Goal: Transaction & Acquisition: Purchase product/service

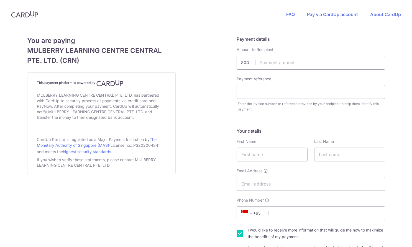
click at [285, 61] on input "text" at bounding box center [311, 63] width 149 height 14
type input "2834.00"
click at [295, 95] on input "text" at bounding box center [311, 92] width 149 height 14
type input "O"
drag, startPoint x: 251, startPoint y: 93, endPoint x: 246, endPoint y: 93, distance: 4.4
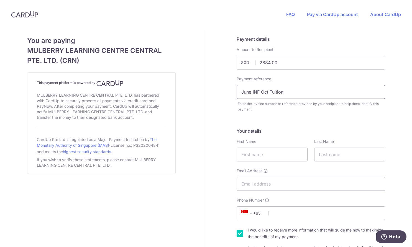
click at [251, 93] on input "June INF Oct Tuition" at bounding box center [311, 92] width 149 height 14
type input "June Oh INF Oct Tuition"
click at [264, 157] on input "text" at bounding box center [272, 155] width 71 height 14
type input "[PERSON_NAME]"
type input "Oh"
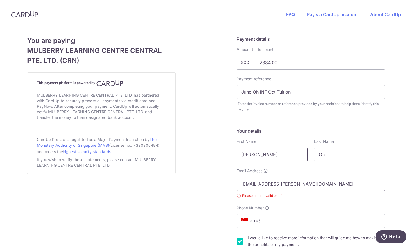
type input "[EMAIL_ADDRESS][PERSON_NAME][DOMAIN_NAME]"
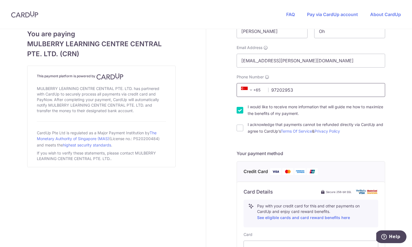
scroll to position [143, 0]
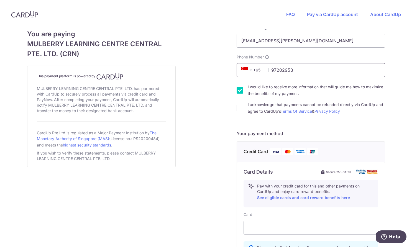
type input "97202953"
click at [240, 92] on input "I would like to receive more information that will guide me how to maximize the…" at bounding box center [240, 90] width 7 height 7
checkbox input "false"
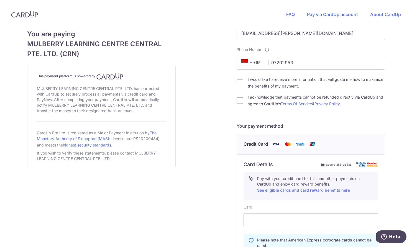
click at [238, 102] on input "I acknowledge that payments cannot be refunded directly via CardUp and agree to…" at bounding box center [240, 100] width 7 height 7
checkbox input "true"
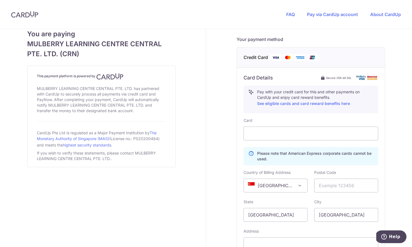
scroll to position [239, 0]
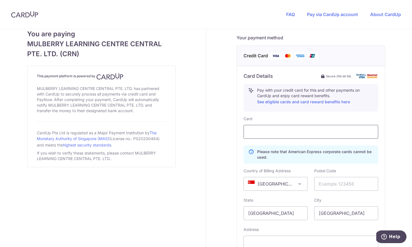
click at [283, 135] on div at bounding box center [311, 132] width 135 height 14
click at [337, 185] on input "text" at bounding box center [346, 184] width 64 height 14
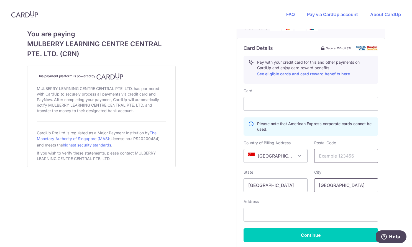
scroll to position [269, 0]
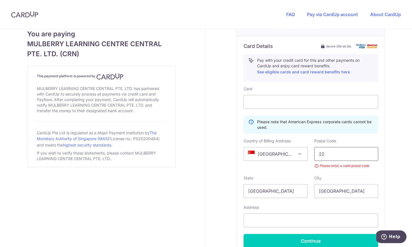
type input "22"
click at [272, 158] on span "[GEOGRAPHIC_DATA]" at bounding box center [276, 154] width 64 height 13
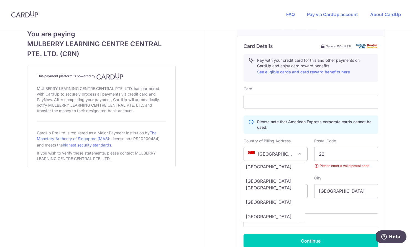
scroll to position [3512, 0]
select select "US"
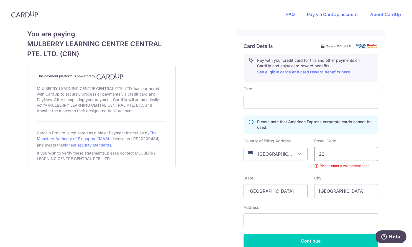
drag, startPoint x: 335, startPoint y: 152, endPoint x: 303, endPoint y: 149, distance: 32.3
click at [306, 150] on div "Country of Billing Address [GEOGRAPHIC_DATA] [GEOGRAPHIC_DATA] [GEOGRAPHIC_DATA…" at bounding box center [310, 153] width 141 height 31
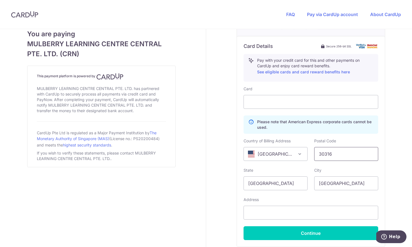
type input "30316"
type input "g"
type input "[US_STATE]"
type input "[GEOGRAPHIC_DATA]"
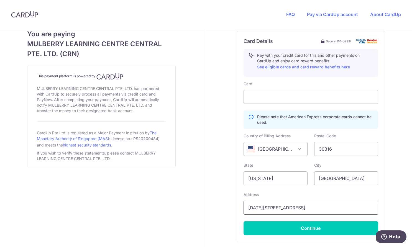
scroll to position [312, 0]
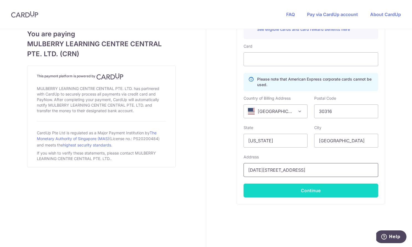
type input "[DATE][STREET_ADDRESS]"
click at [304, 189] on button "Continue" at bounding box center [311, 191] width 135 height 14
type input "**** 2001"
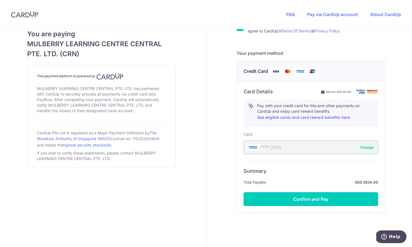
scroll to position [237, 0]
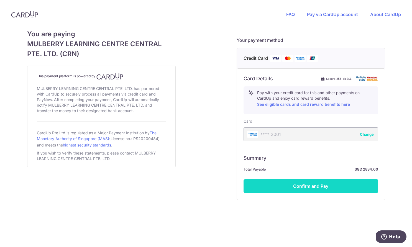
click at [308, 187] on button "Confirm and Pay" at bounding box center [311, 186] width 135 height 14
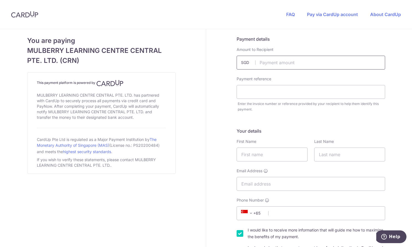
click at [298, 60] on input "text" at bounding box center [311, 63] width 149 height 14
type input "119.90"
type input "Jayden Oh Sportybots October"
click at [243, 162] on div "Your details First Name Last Name Email Address Phone Number +376 +971 +93 +126…" at bounding box center [311, 193] width 149 height 130
type input "[PERSON_NAME]"
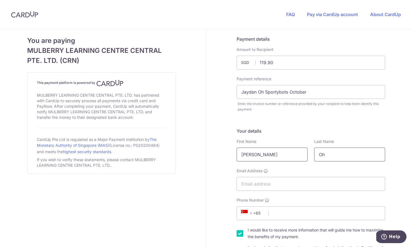
type input "Oh"
type input "hellojudyoh@gmail.com"
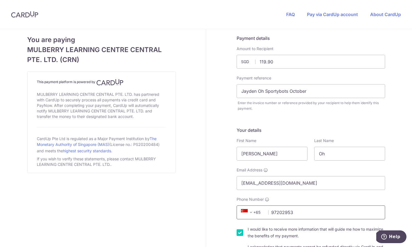
scroll to position [1, 0]
type input "97202953"
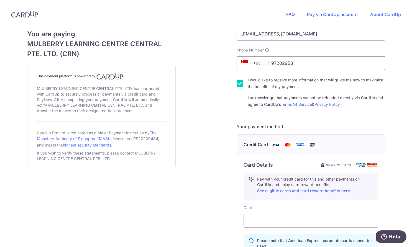
scroll to position [152, 0]
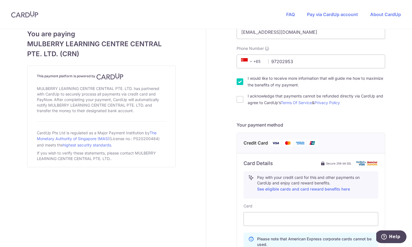
click at [237, 80] on input "I would like to receive more information that will guide me how to maximize the…" at bounding box center [240, 81] width 7 height 7
checkbox input "false"
click at [238, 99] on input "I acknowledge that payments cannot be refunded directly via CardUp and agree to…" at bounding box center [240, 99] width 7 height 7
checkbox input "true"
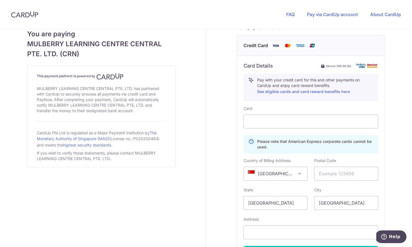
scroll to position [258, 0]
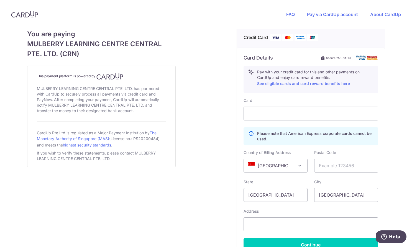
click at [282, 161] on span "[GEOGRAPHIC_DATA]" at bounding box center [276, 165] width 64 height 13
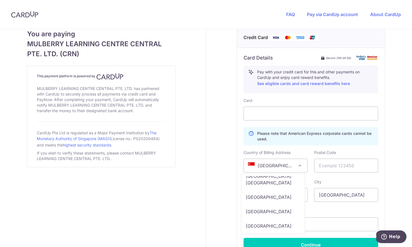
select select "US"
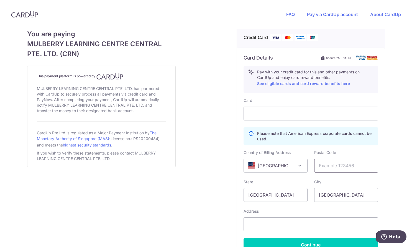
click at [317, 165] on input "text" at bounding box center [346, 166] width 64 height 14
type input "30316"
type input "A"
type input "[US_STATE]"
type input "[GEOGRAPHIC_DATA]"
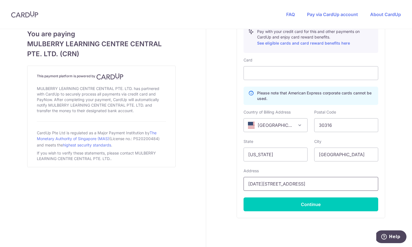
scroll to position [316, 0]
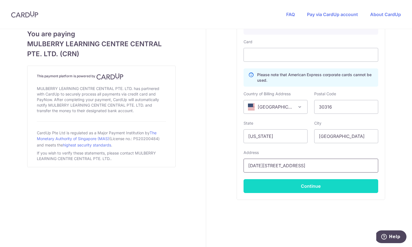
type input "[DATE][STREET_ADDRESS]"
click at [316, 184] on button "Continue" at bounding box center [311, 186] width 135 height 14
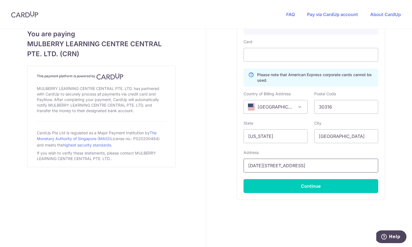
type input "**** 2001"
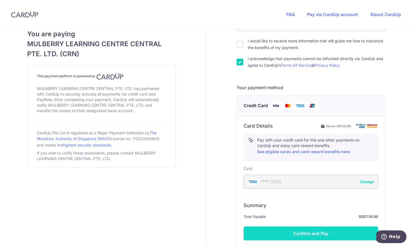
click at [324, 234] on button "Confirm and Pay" at bounding box center [311, 234] width 135 height 14
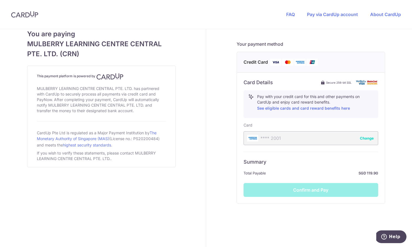
scroll to position [237, 0]
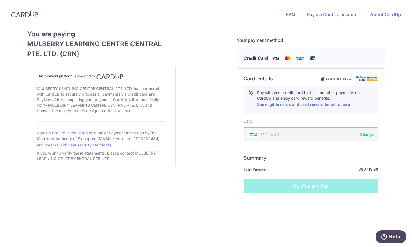
click at [317, 203] on div "Credit Card Card Details Secure 256-bit SSL Pay with your credit card for this …" at bounding box center [311, 127] width 149 height 158
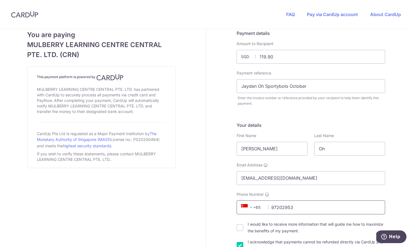
scroll to position [0, 0]
